Goal: Task Accomplishment & Management: Manage account settings

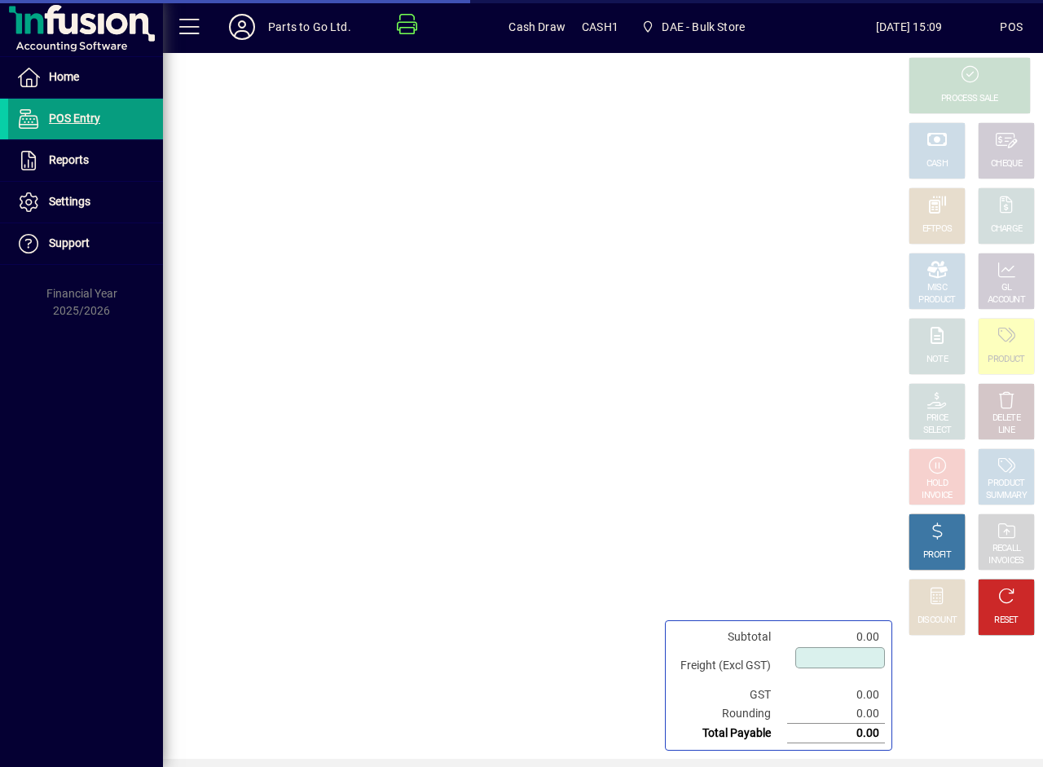
type input "****"
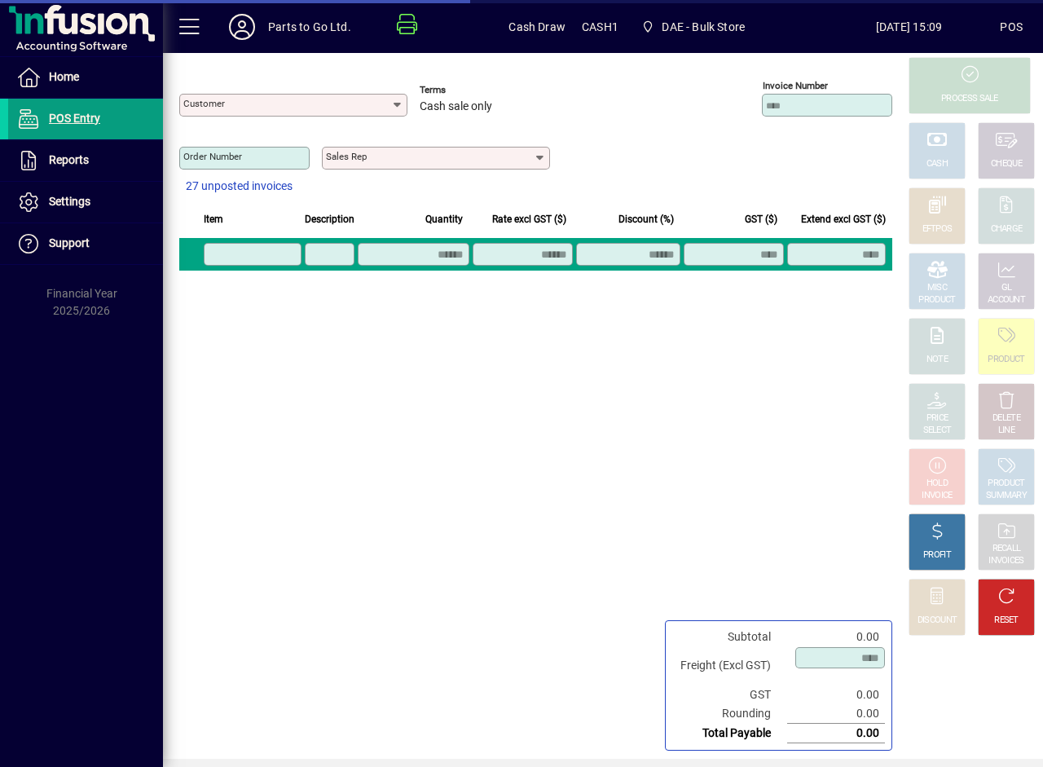
type input "**********"
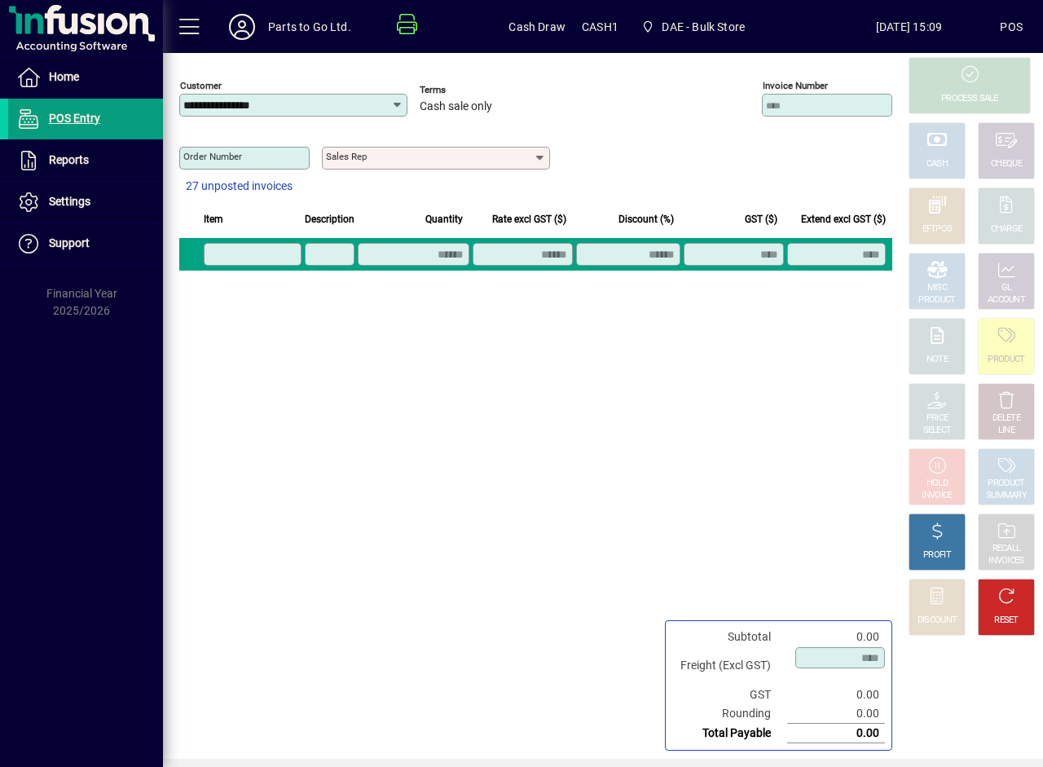
click at [195, 34] on span at bounding box center [189, 26] width 39 height 39
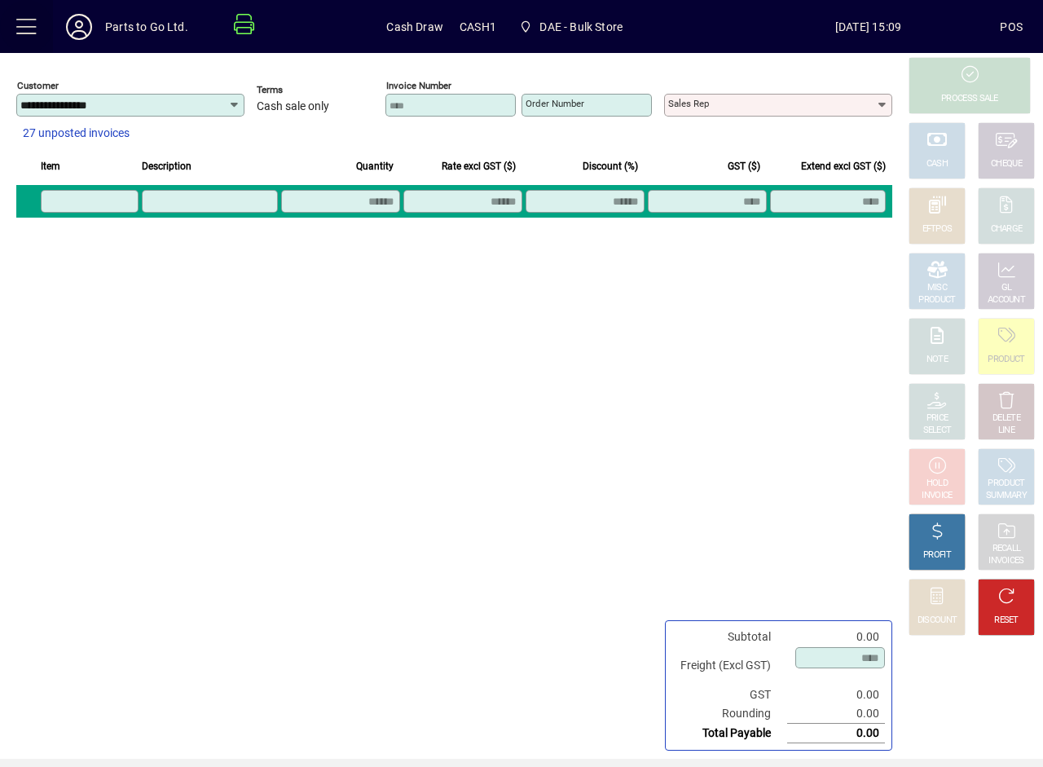
click at [33, 31] on span at bounding box center [26, 26] width 39 height 39
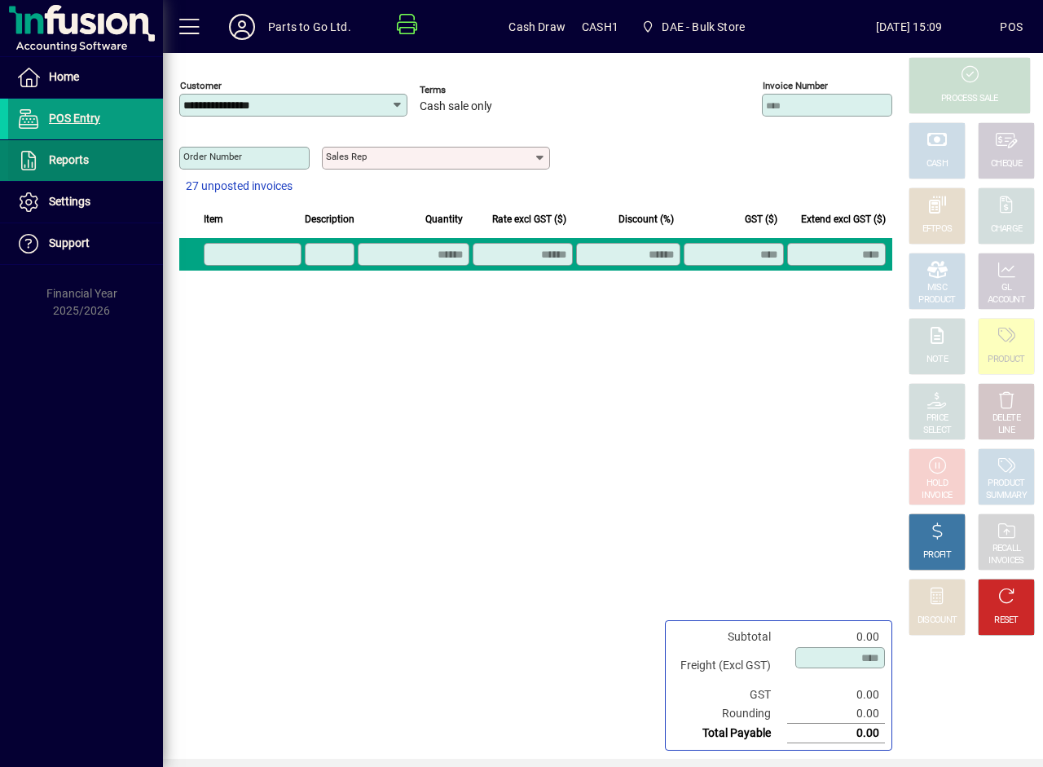
click at [72, 161] on span "Reports" at bounding box center [69, 159] width 40 height 13
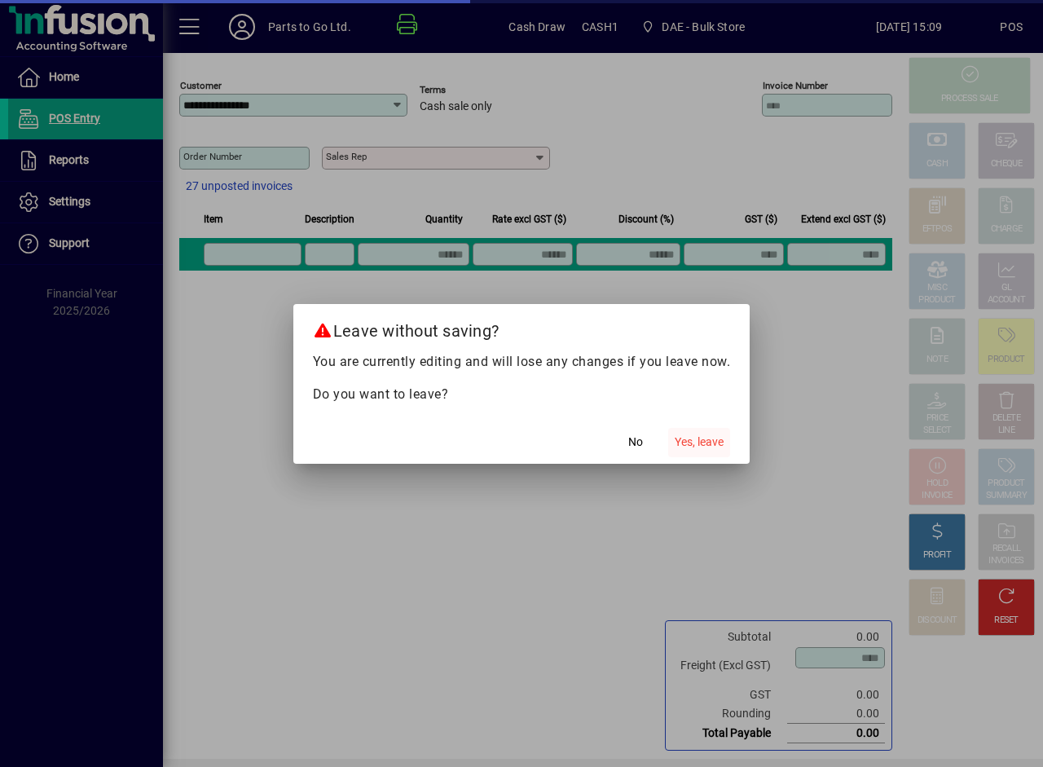
click at [688, 438] on span "Yes, leave" at bounding box center [699, 441] width 49 height 17
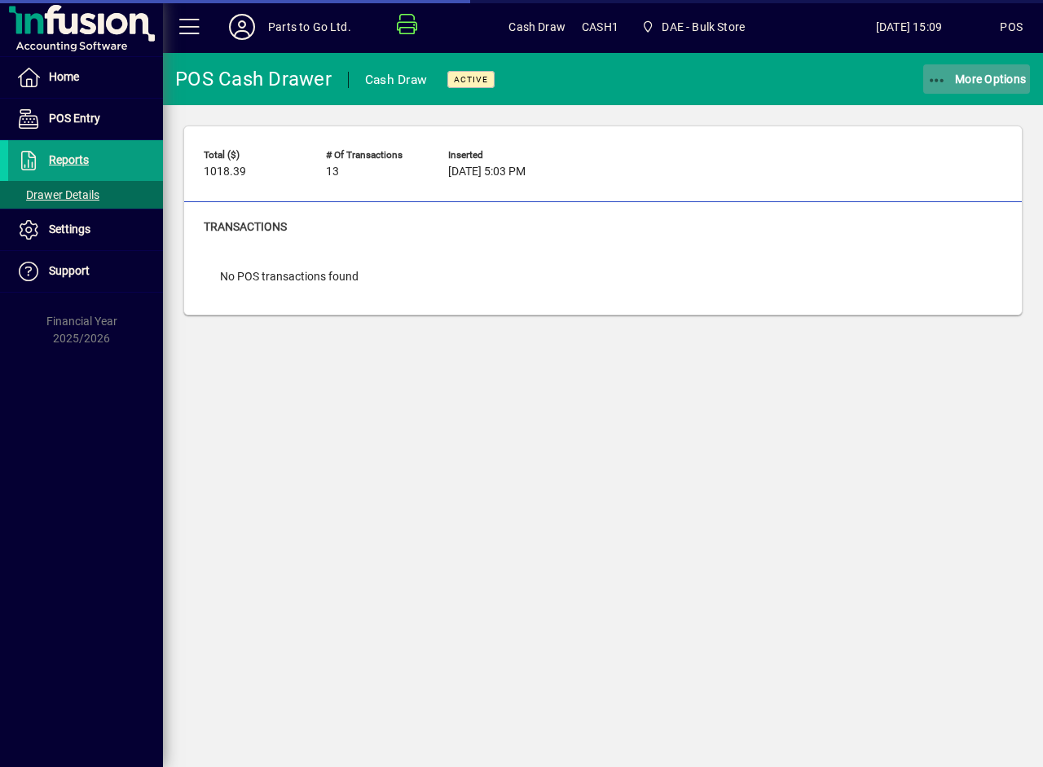
click at [947, 79] on span "More Options" at bounding box center [976, 79] width 99 height 13
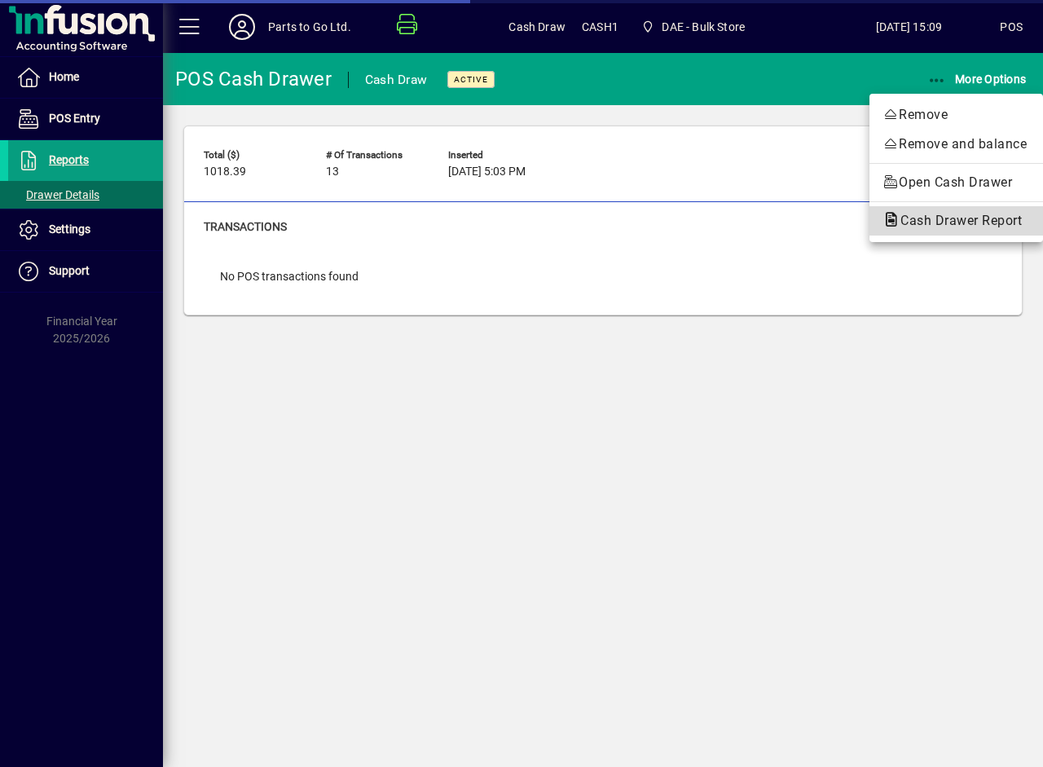
click at [901, 226] on span "Cash Drawer Report" at bounding box center [955, 220] width 147 height 15
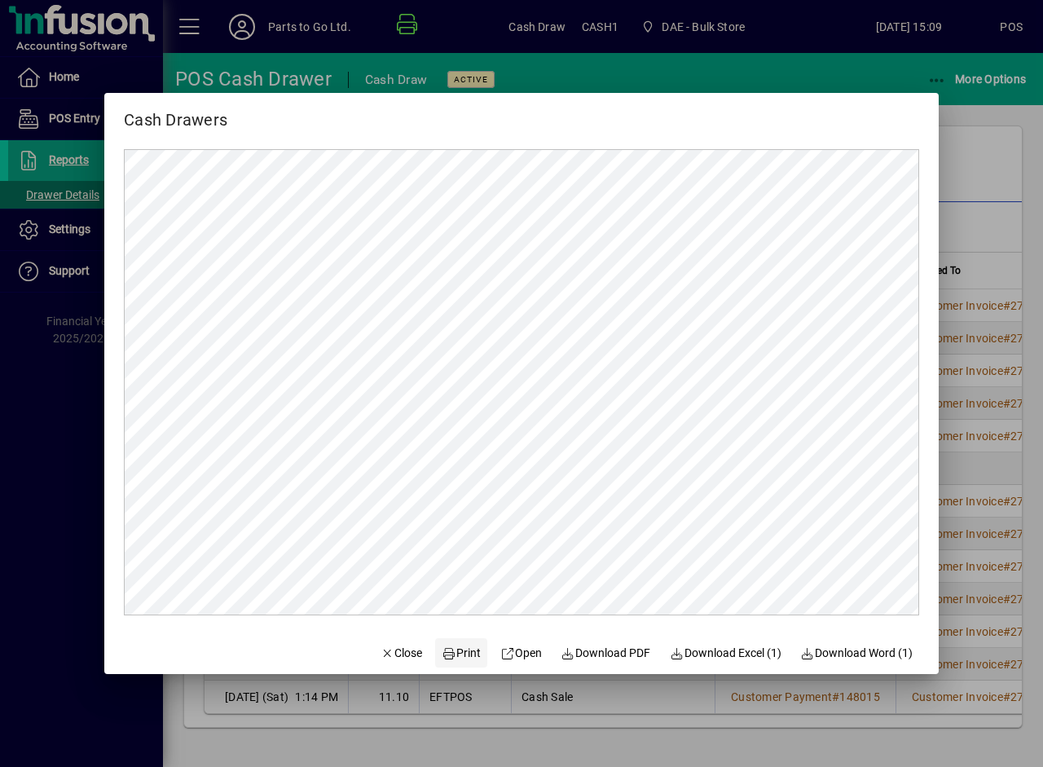
click at [455, 648] on span "Print" at bounding box center [461, 652] width 39 height 17
click at [969, 165] on div at bounding box center [521, 383] width 1043 height 767
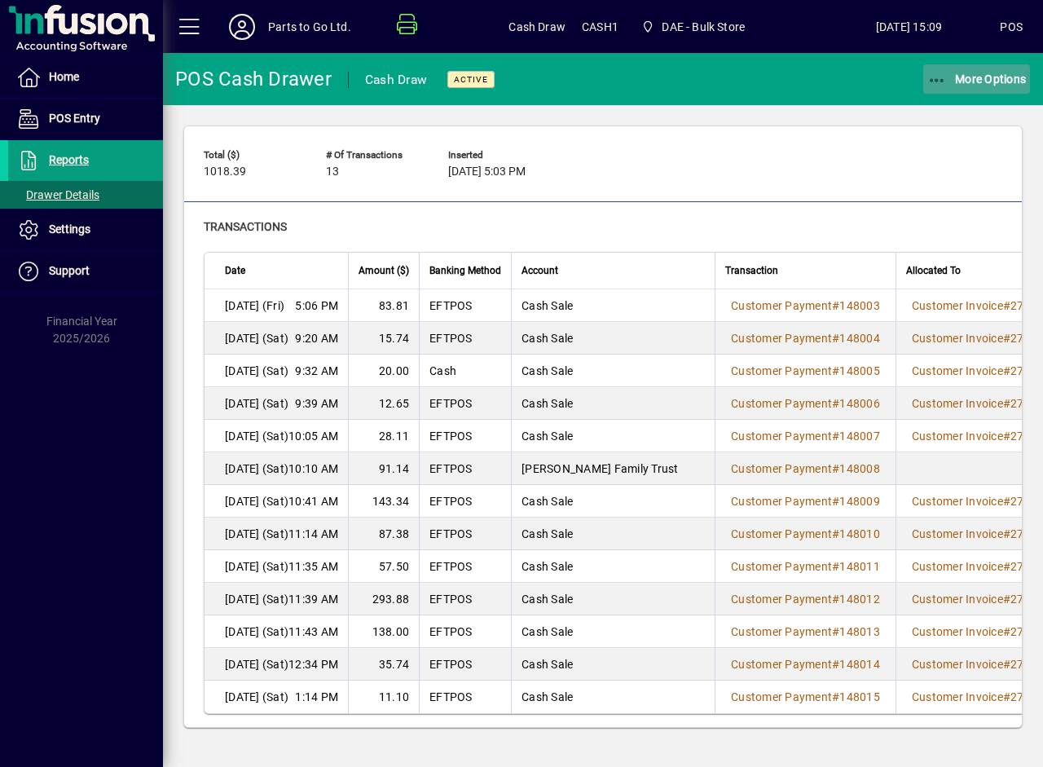
click at [955, 73] on span "More Options" at bounding box center [976, 79] width 99 height 13
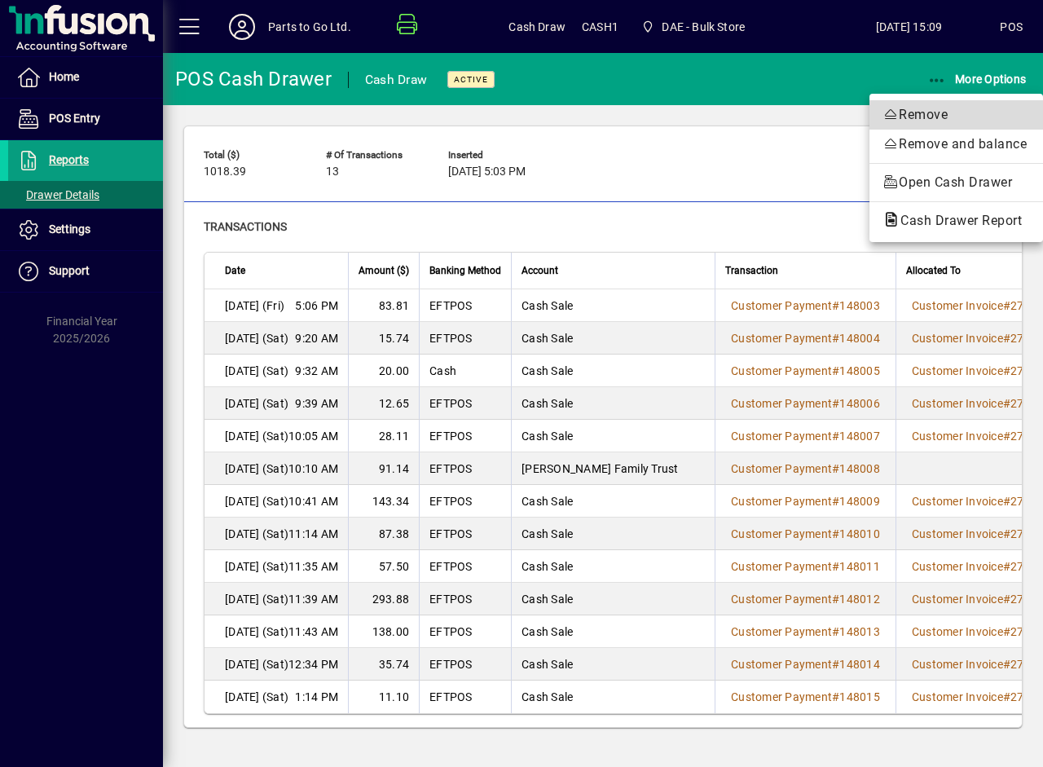
click at [925, 110] on span "Remove" at bounding box center [955, 115] width 147 height 20
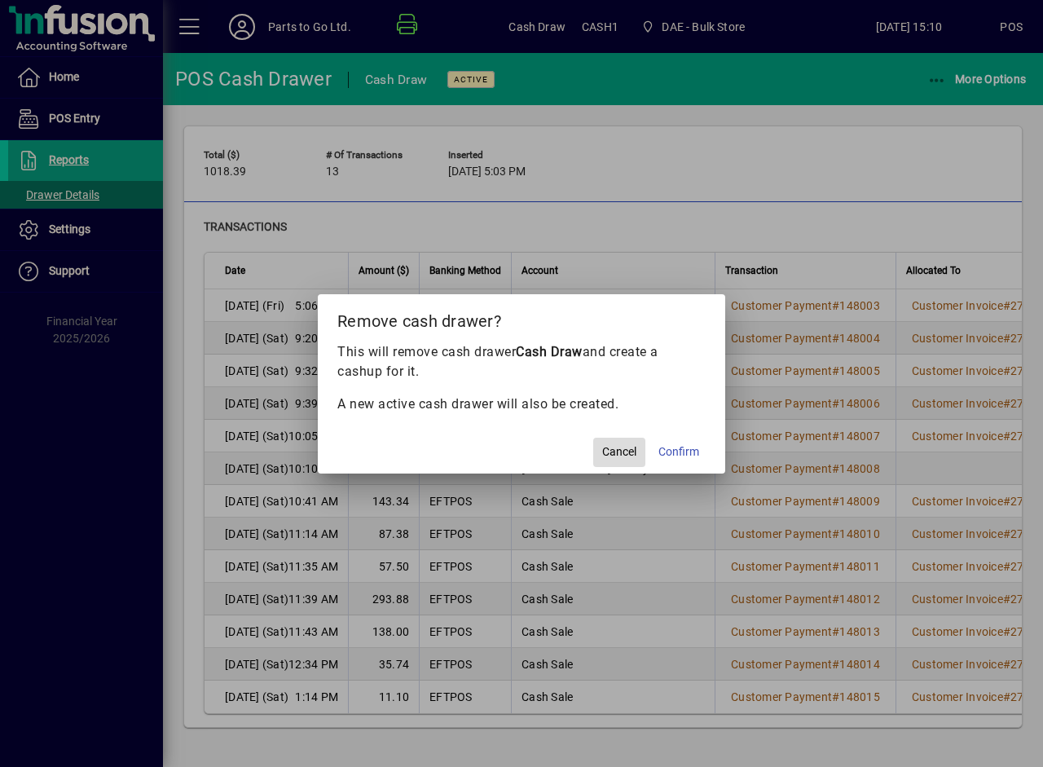
click at [630, 454] on span "Cancel" at bounding box center [619, 451] width 34 height 17
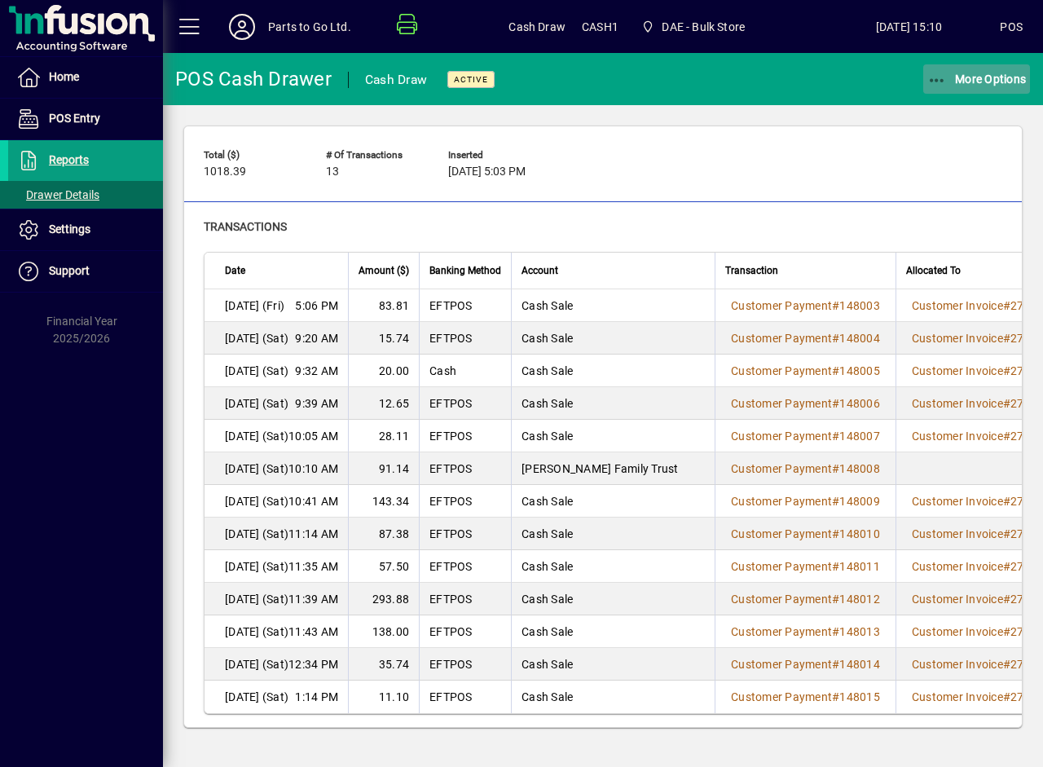
click at [931, 95] on span "button" at bounding box center [977, 78] width 108 height 39
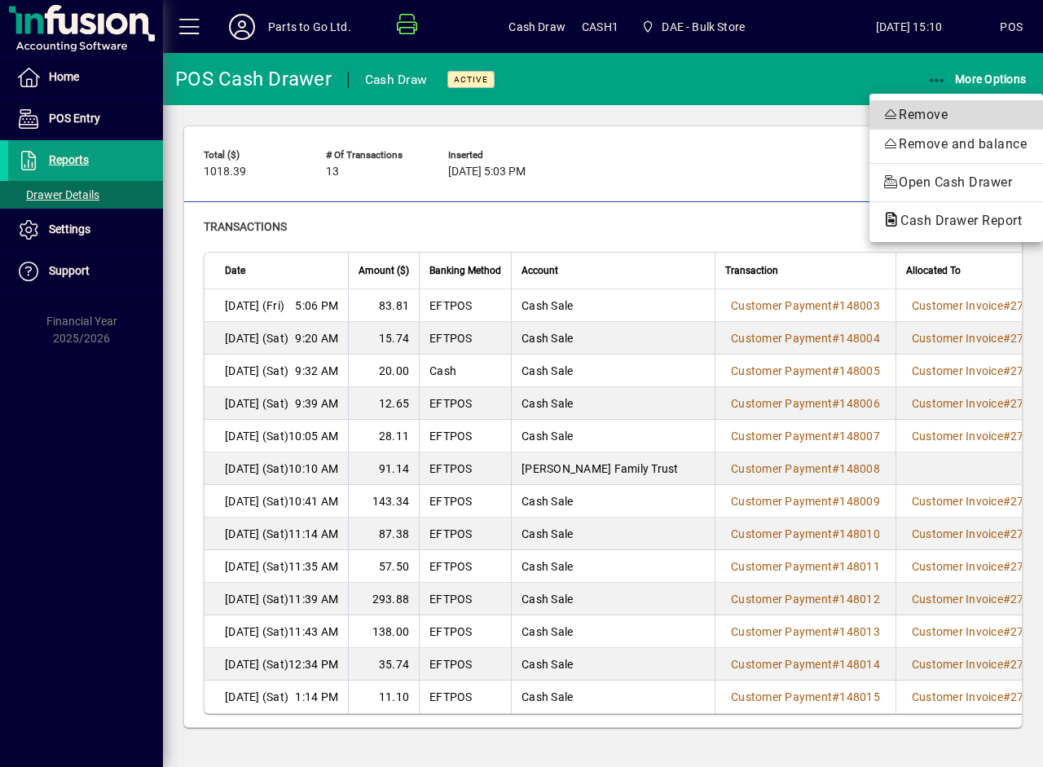
click at [918, 108] on span "Remove" at bounding box center [955, 115] width 147 height 20
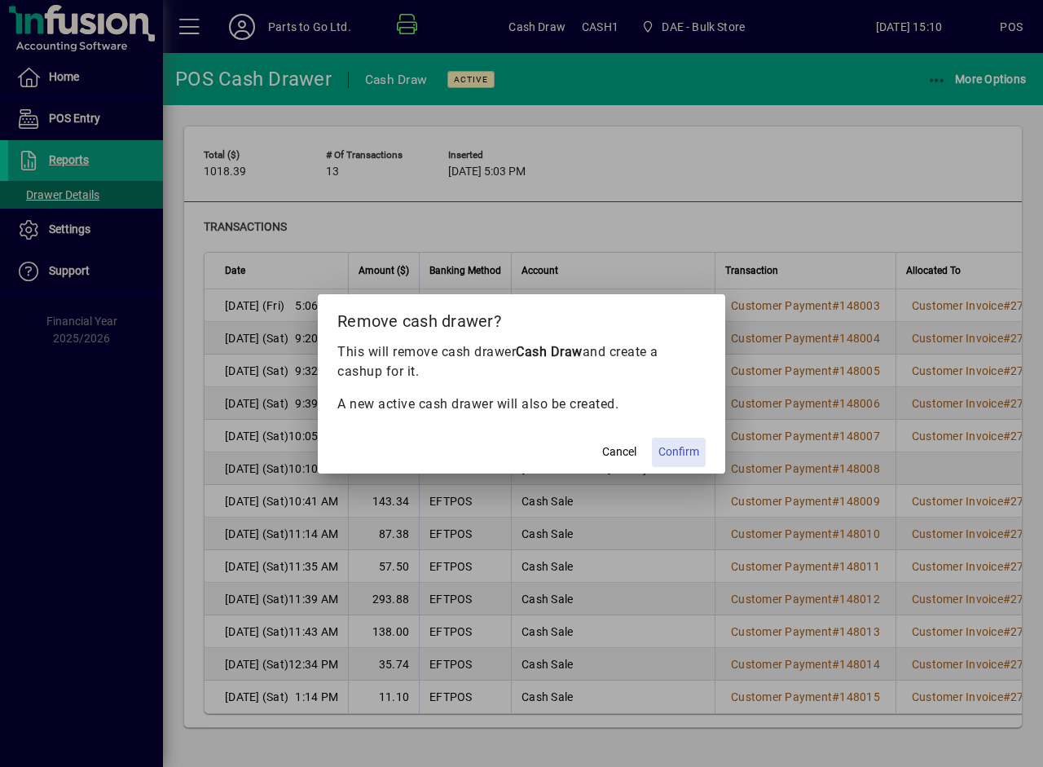
click at [683, 443] on span "Confirm" at bounding box center [678, 451] width 41 height 17
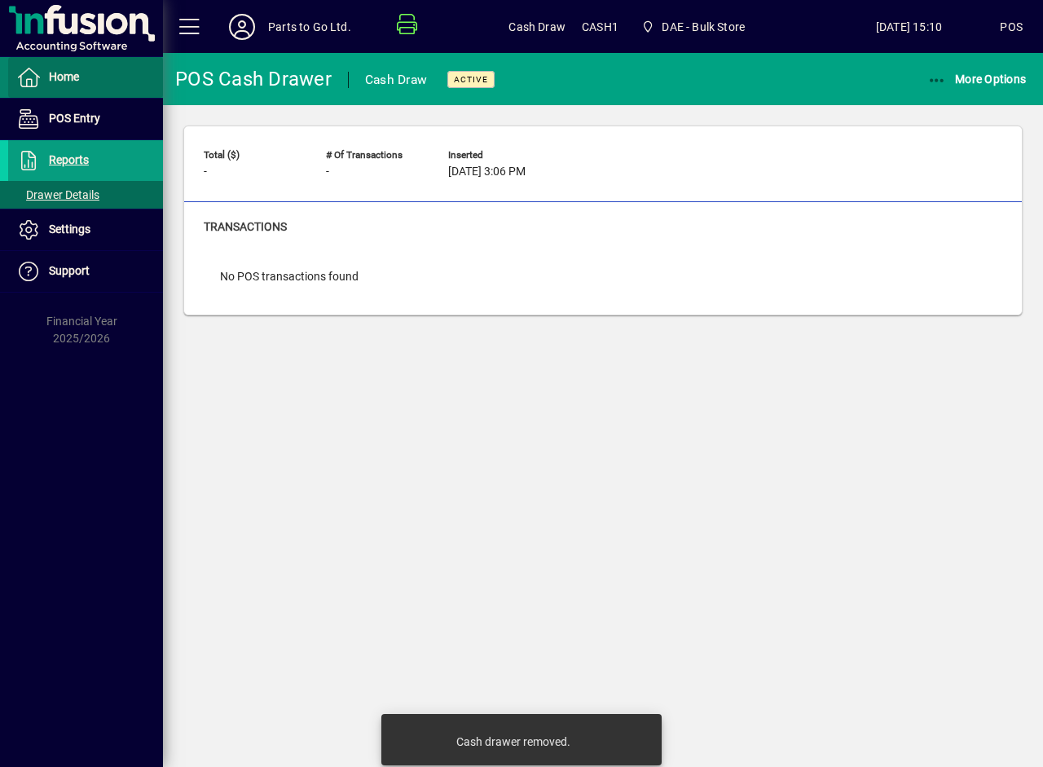
click at [96, 84] on span at bounding box center [85, 77] width 155 height 39
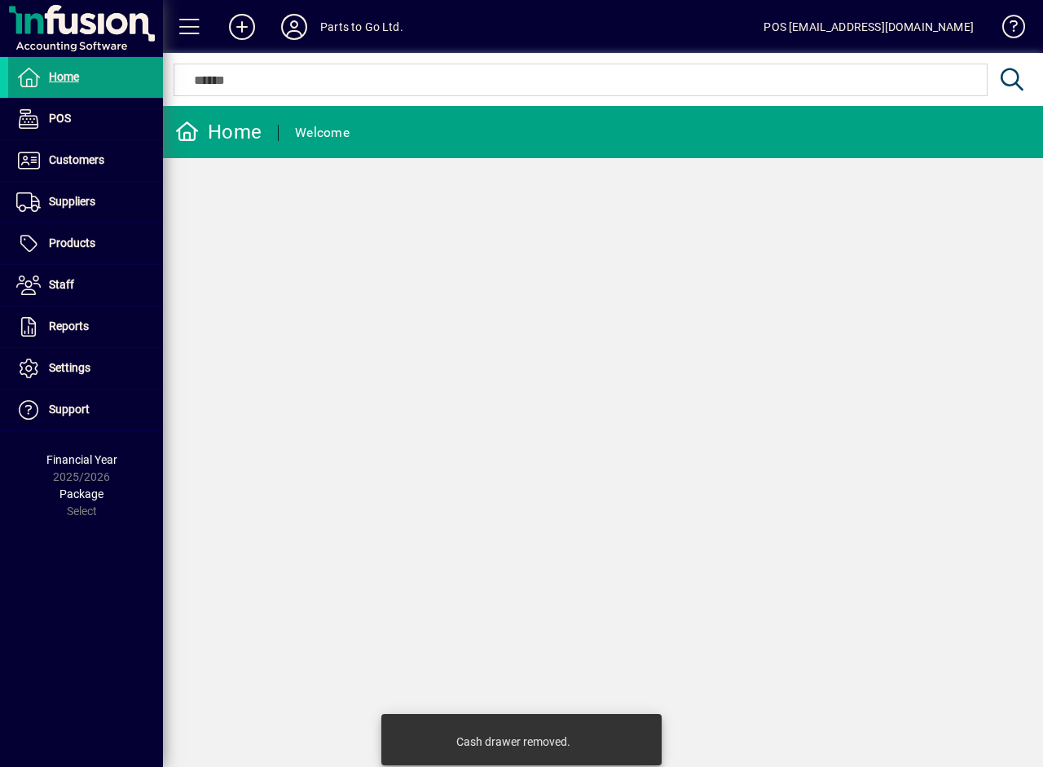
click at [345, 25] on div "Parts to Go Ltd." at bounding box center [361, 27] width 83 height 26
click at [309, 19] on icon at bounding box center [294, 27] width 33 height 26
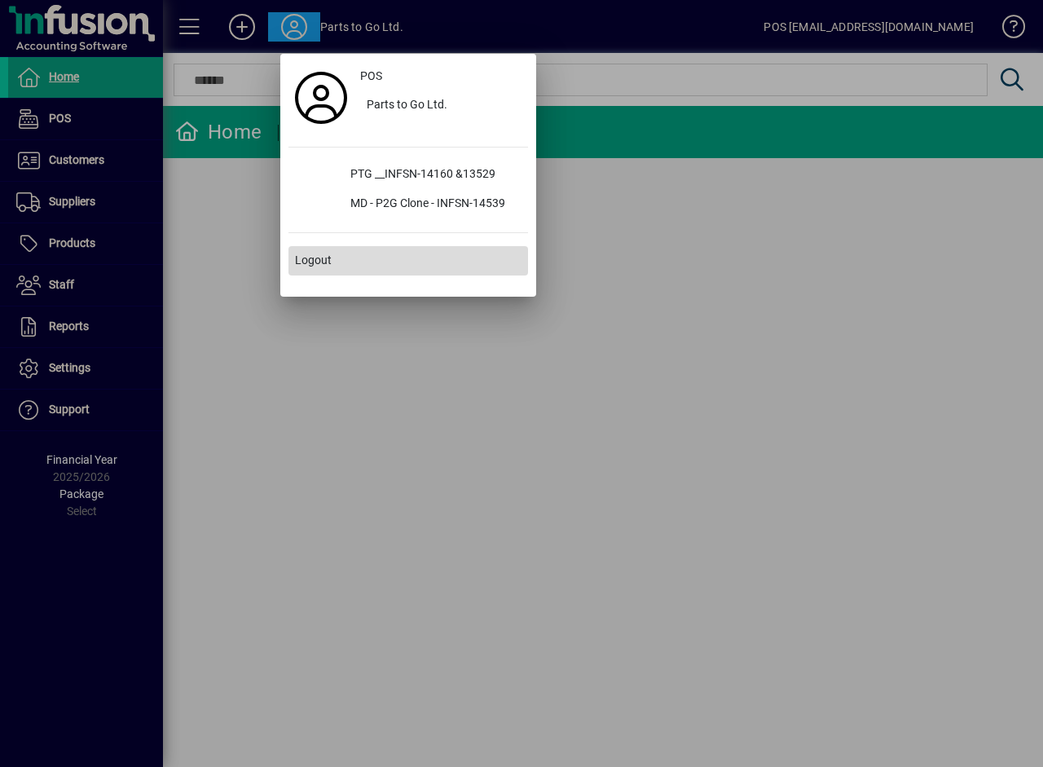
click at [323, 253] on span "Logout" at bounding box center [313, 260] width 37 height 17
